Goal: Information Seeking & Learning: Learn about a topic

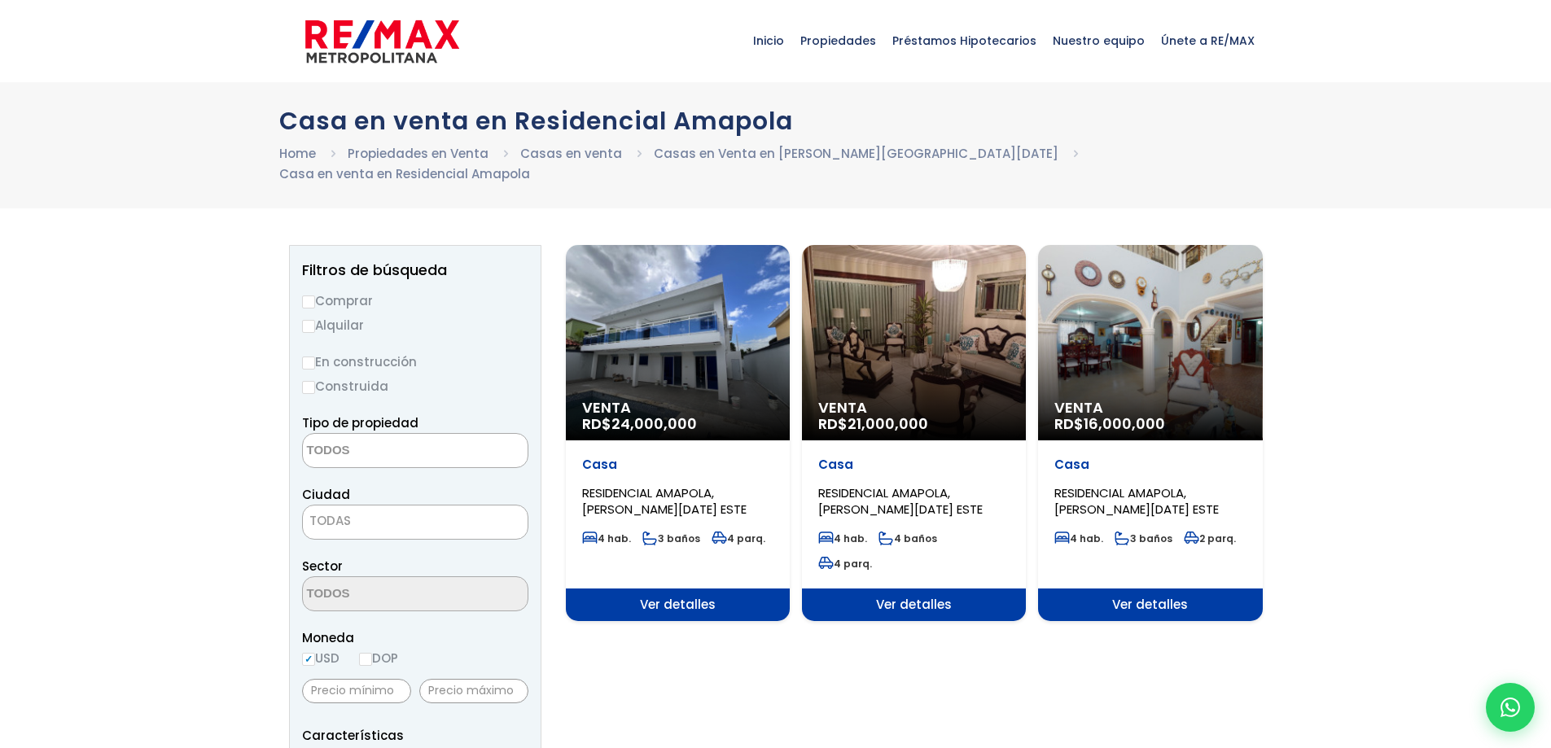
select select
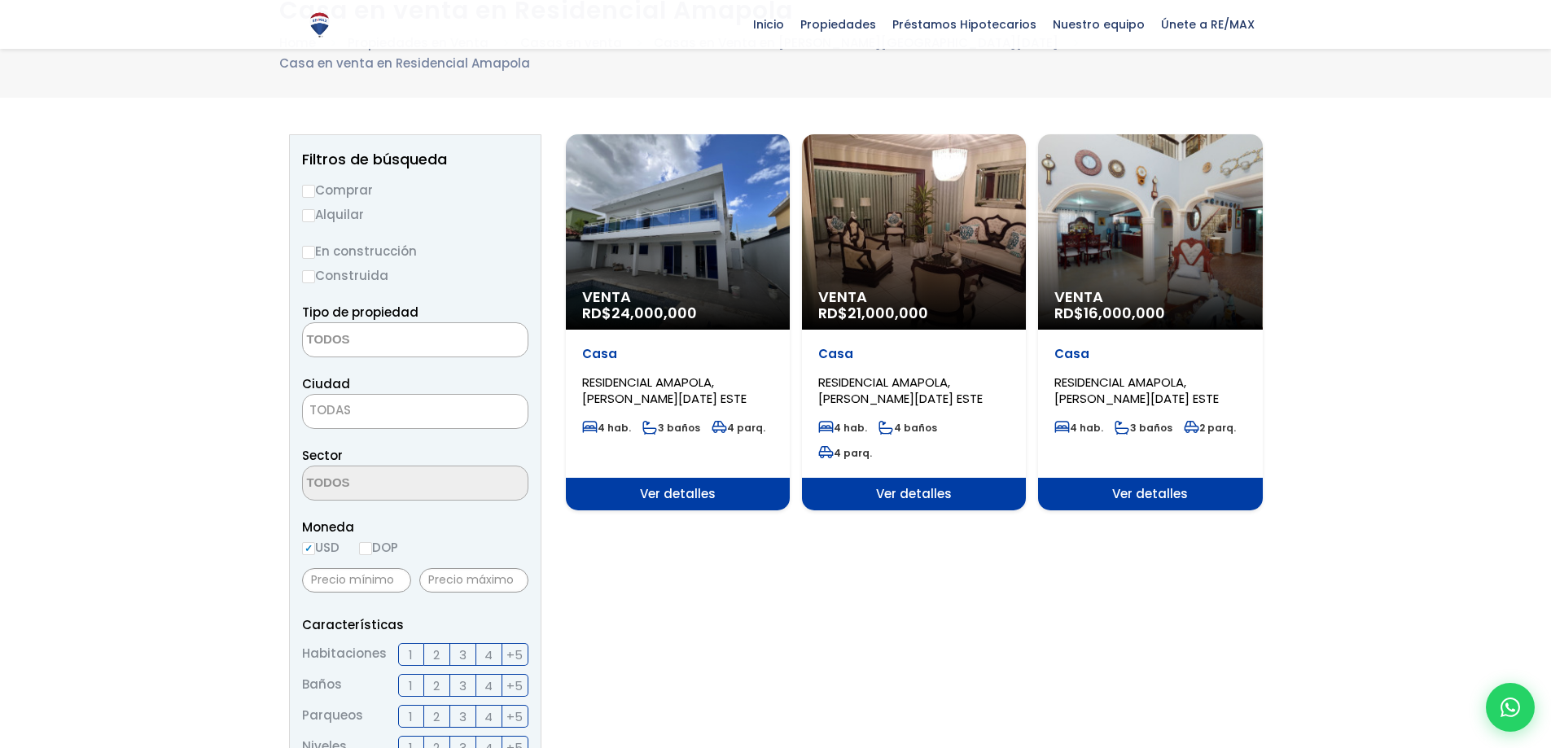
scroll to position [81, 0]
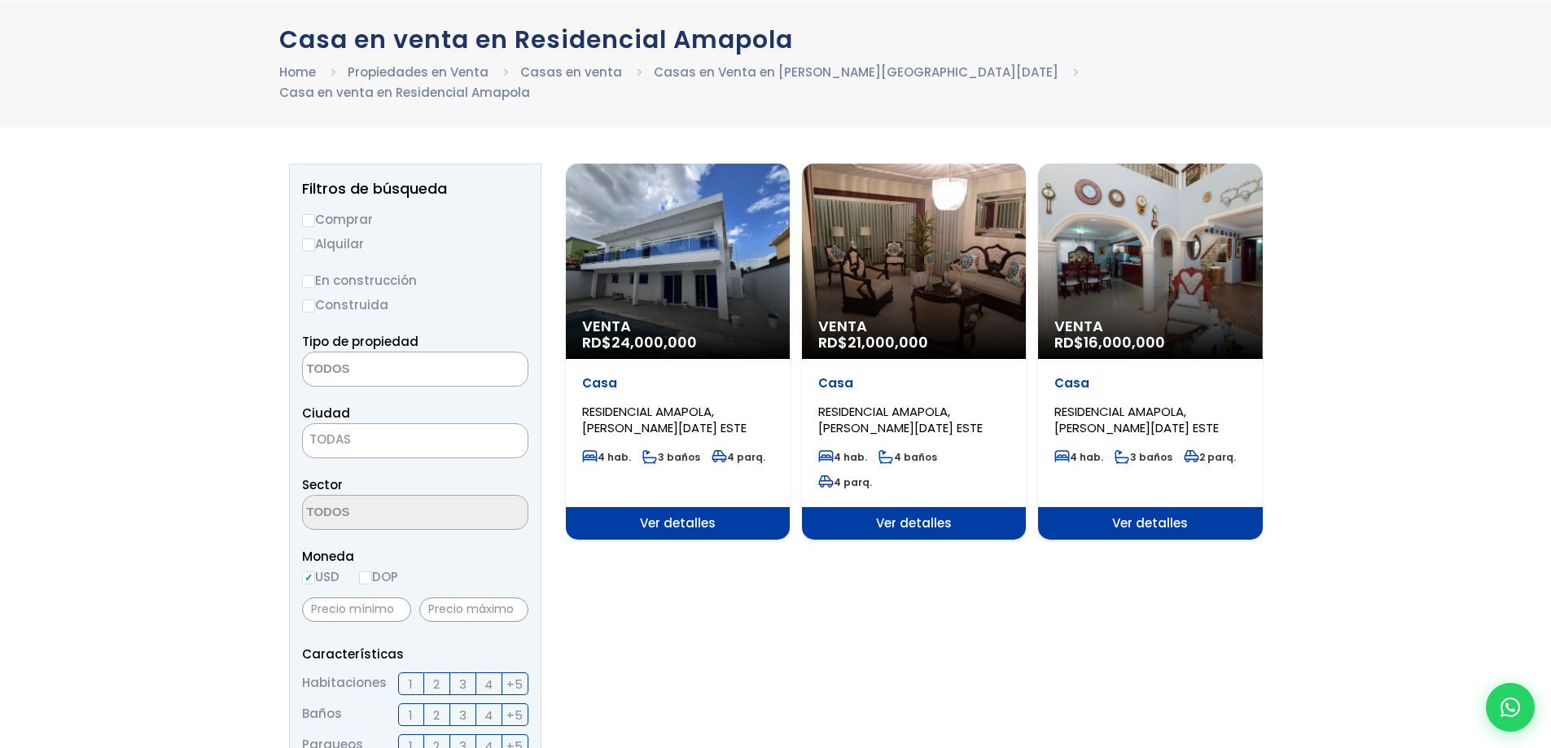
click at [942, 290] on div "Venta RD$ 21,000,000" at bounding box center [914, 261] width 224 height 195
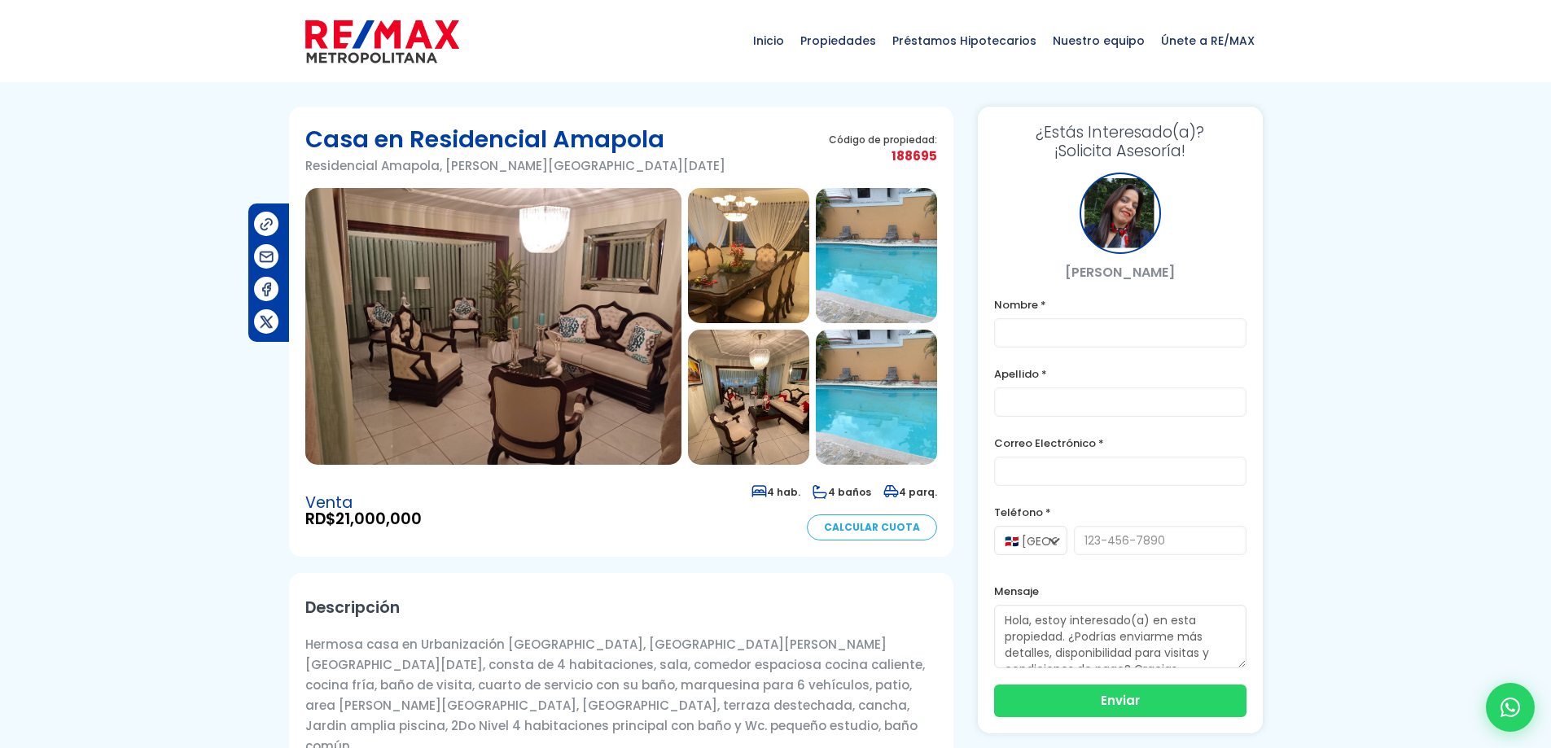
click at [1024, 513] on label "Teléfono *" at bounding box center [1120, 512] width 252 height 20
